Goal: Task Accomplishment & Management: Use online tool/utility

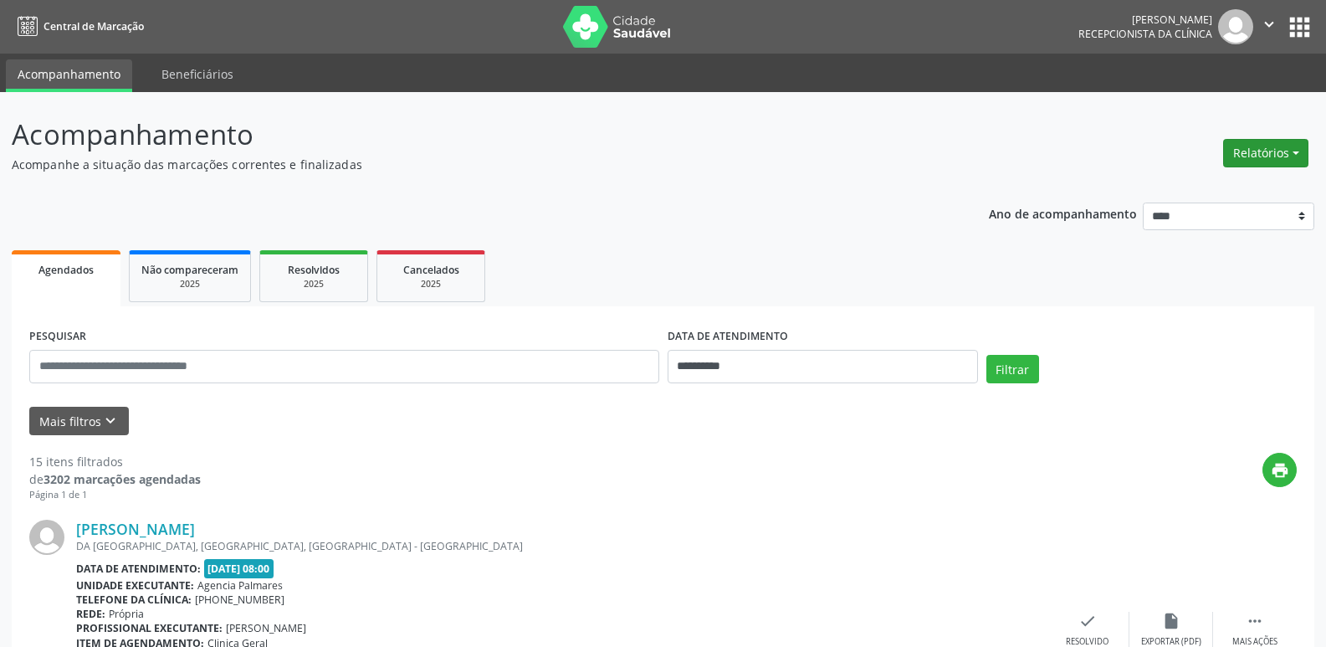
click at [1280, 150] on button "Relatórios" at bounding box center [1265, 153] width 85 height 28
click at [1198, 189] on link "Agendamentos" at bounding box center [1219, 188] width 180 height 23
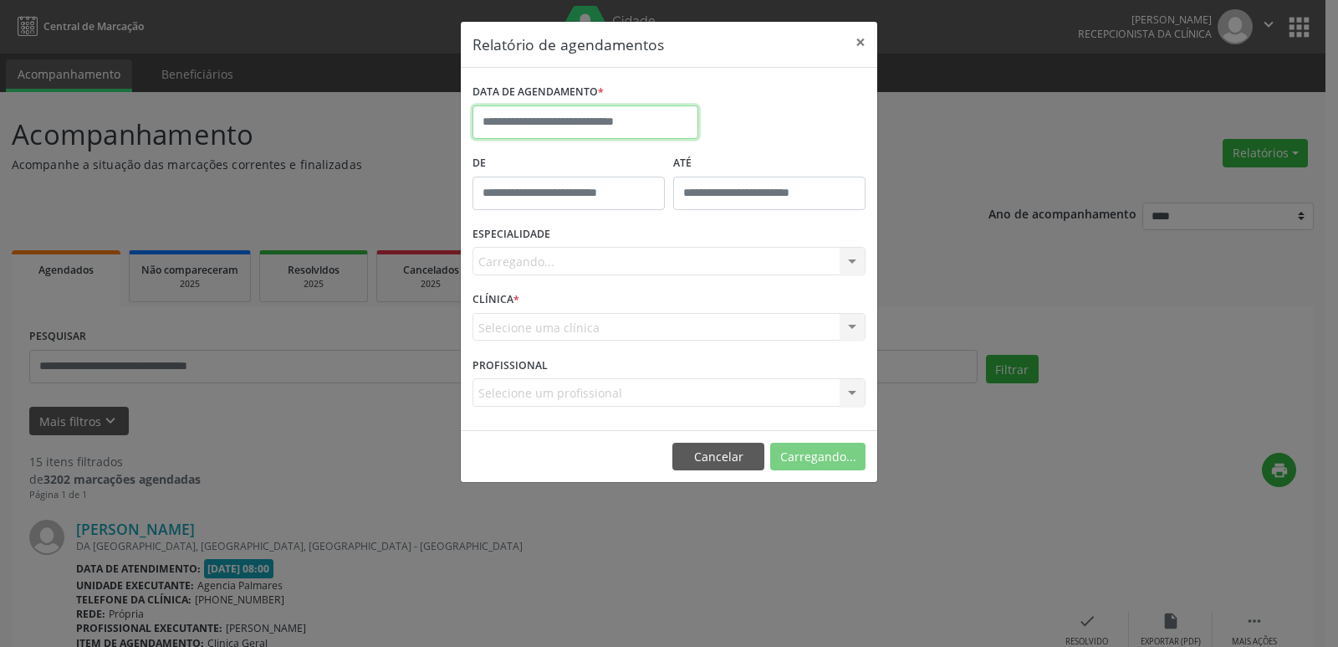
click at [594, 120] on input "text" at bounding box center [586, 121] width 226 height 33
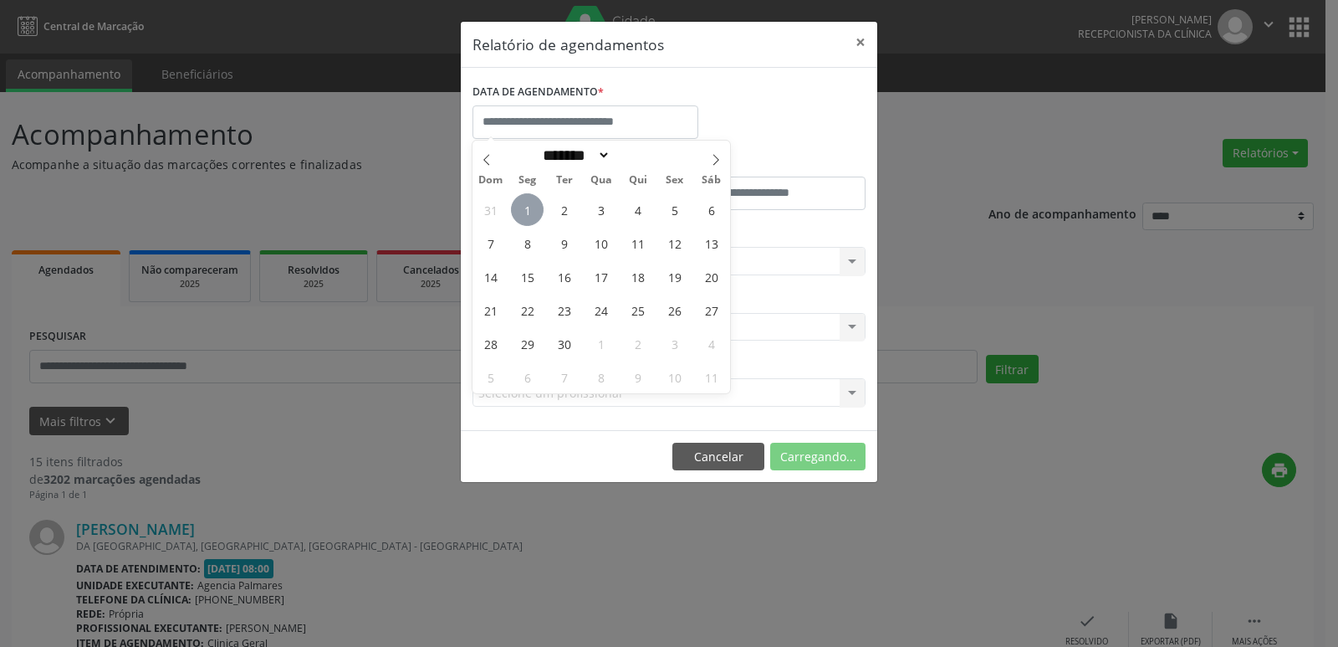
click at [530, 209] on span "1" at bounding box center [527, 209] width 33 height 33
type input "**********"
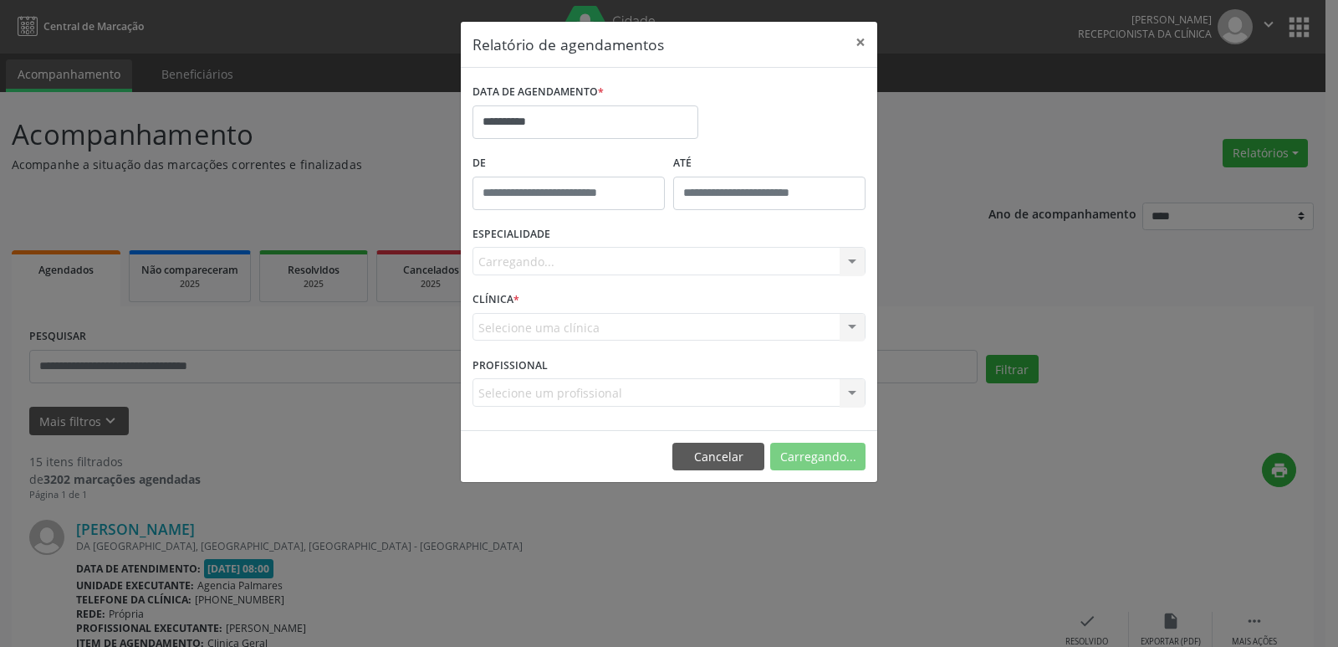
click at [844, 258] on div "Carregando... Nenhum resultado encontrado para: " " Não há nenhuma opção para s…" at bounding box center [669, 261] width 393 height 28
click at [851, 262] on div "Carregando... Nenhum resultado encontrado para: " " Não há nenhuma opção para s…" at bounding box center [669, 261] width 393 height 28
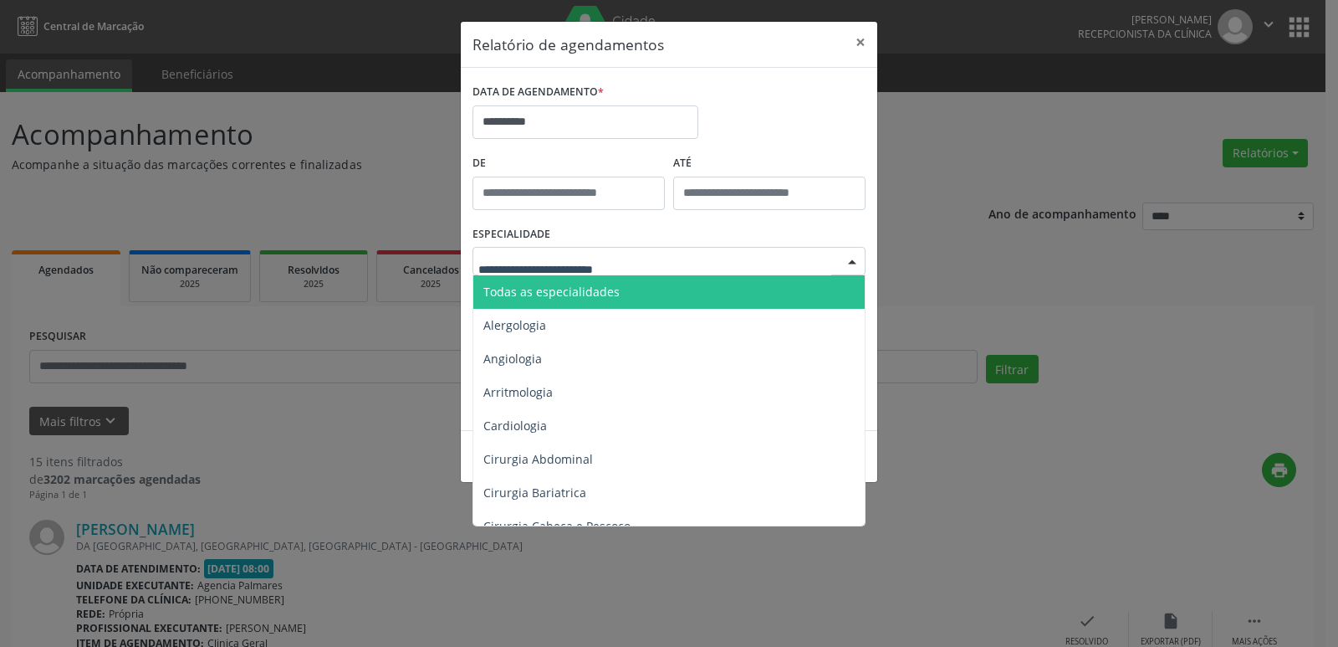
click at [852, 261] on div at bounding box center [852, 262] width 25 height 28
click at [771, 291] on span "Todas as especialidades" at bounding box center [670, 291] width 394 height 33
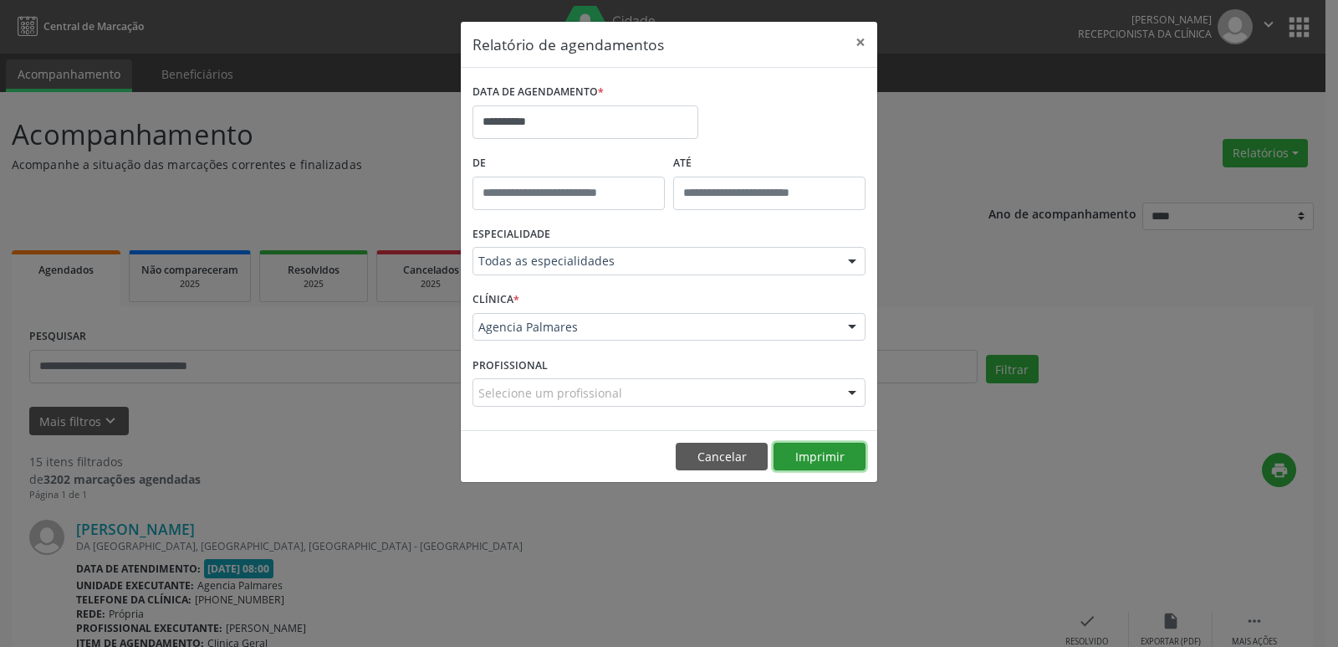
click at [812, 456] on button "Imprimir" at bounding box center [820, 457] width 92 height 28
